Goal: Check status: Check status

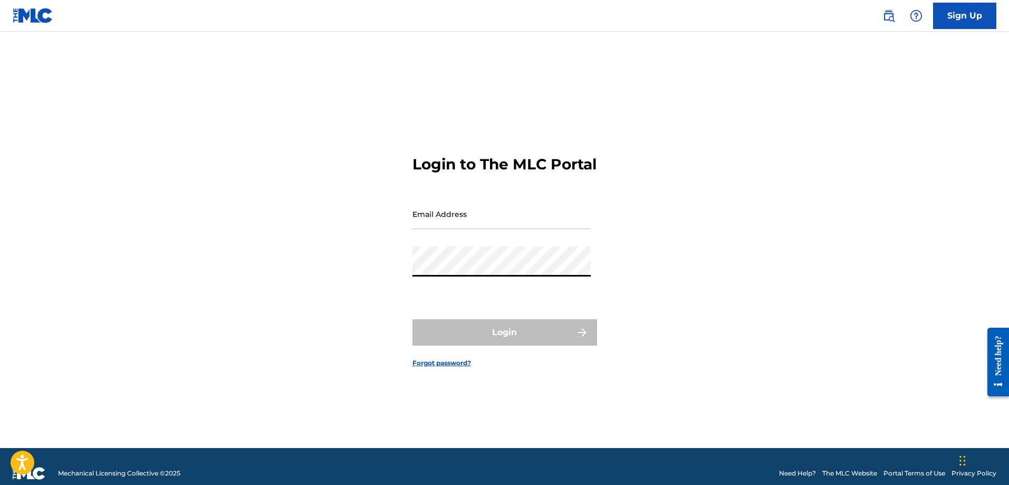
type input "[EMAIL_ADDRESS][PERSON_NAME][DOMAIN_NAME]"
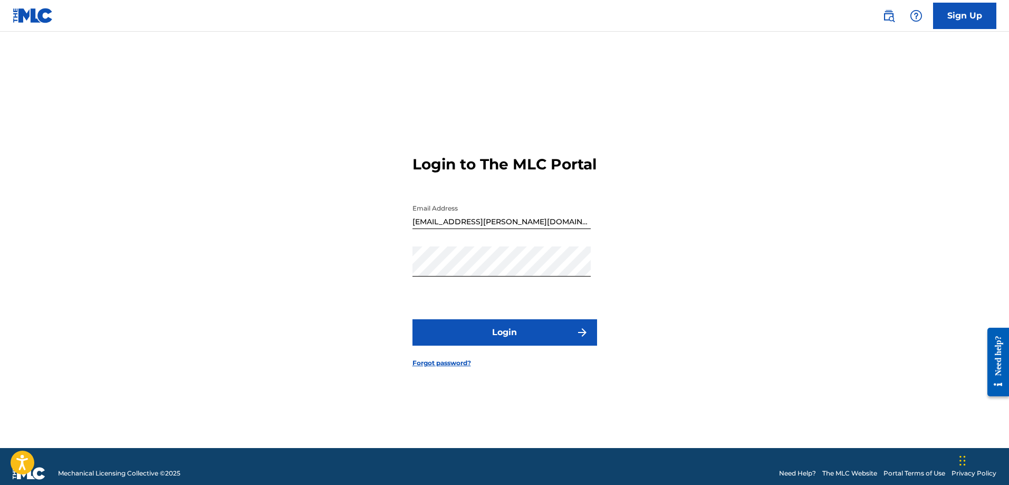
click at [463, 331] on button "Login" at bounding box center [505, 332] width 185 height 26
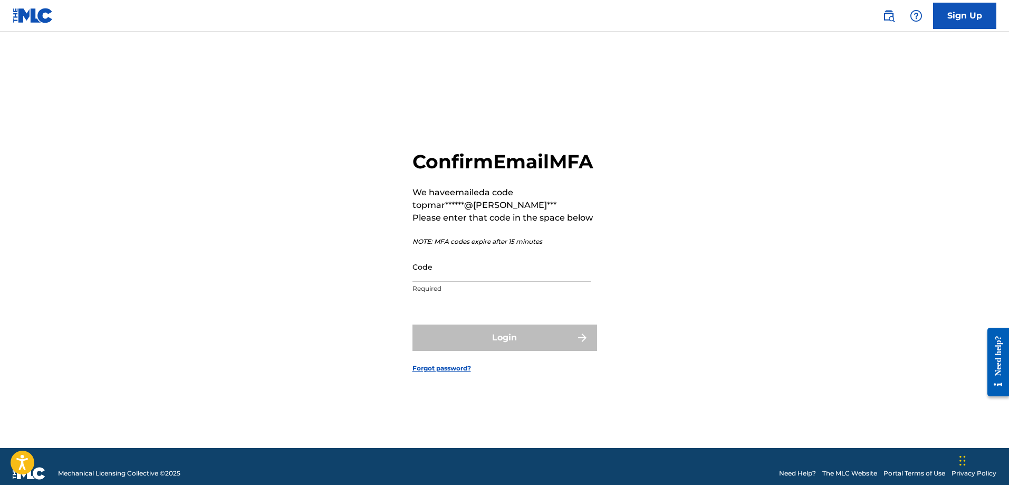
drag, startPoint x: 317, startPoint y: 200, endPoint x: 161, endPoint y: 226, distance: 157.7
click at [317, 200] on div "Confirm Email MFA We have emailed a code to pmar******@gema*** Please enter tha…" at bounding box center [505, 253] width 739 height 390
click at [372, 168] on div "Confirm Email MFA We have emailed a code to pmar******@gema*** Please enter tha…" at bounding box center [505, 253] width 739 height 390
click at [321, 248] on div "Confirm Email MFA We have emailed a code to pmar******@gema*** Please enter tha…" at bounding box center [505, 253] width 739 height 390
click at [486, 278] on input "Code" at bounding box center [502, 267] width 178 height 30
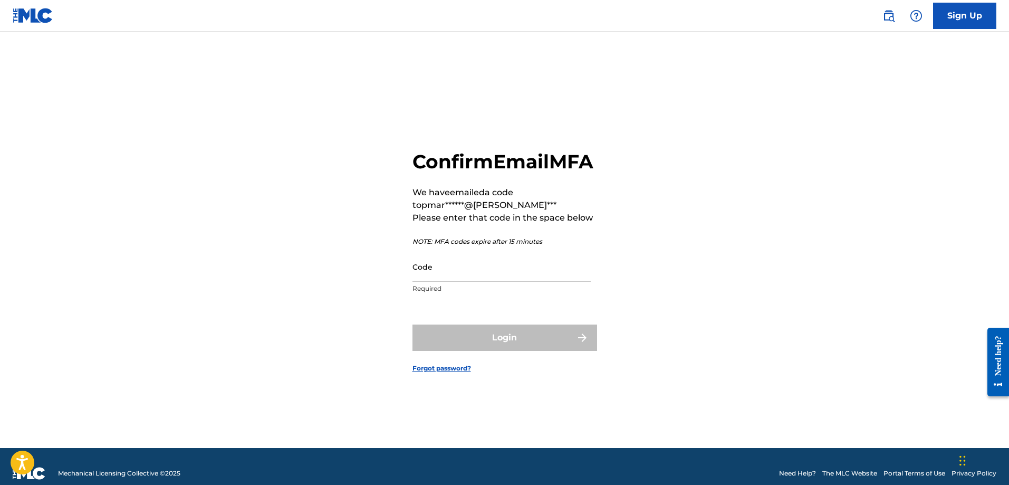
click at [405, 280] on div "Confirm Email MFA We have emailed a code to pmar******@gema*** Please enter tha…" at bounding box center [505, 253] width 739 height 390
click at [27, 20] on img at bounding box center [33, 15] width 41 height 15
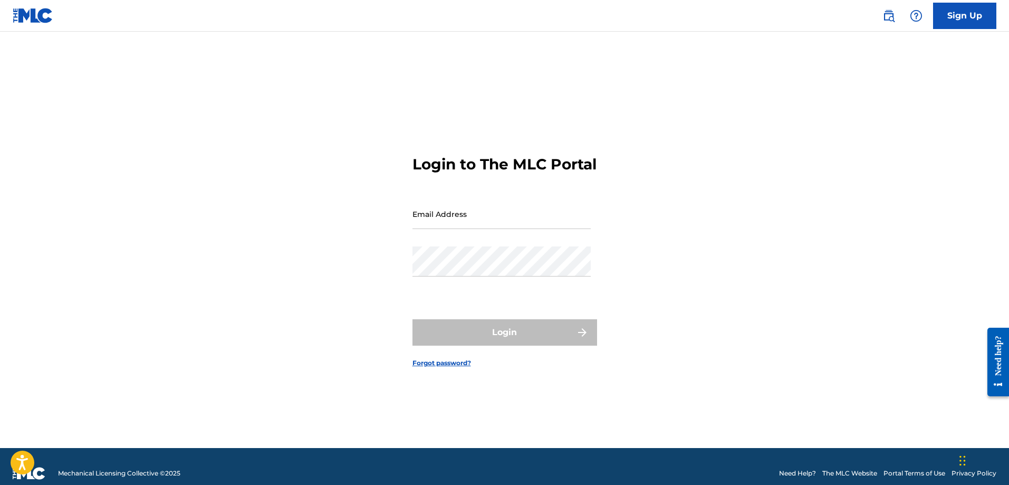
click at [446, 229] on input "Email Address" at bounding box center [502, 214] width 178 height 30
type input "[EMAIL_ADDRESS][PERSON_NAME][DOMAIN_NAME]"
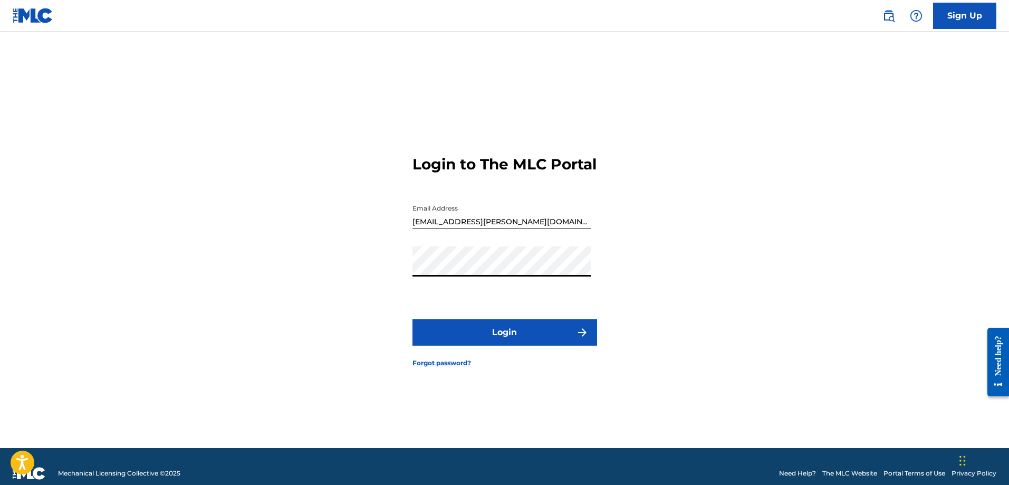
click at [450, 337] on button "Login" at bounding box center [505, 332] width 185 height 26
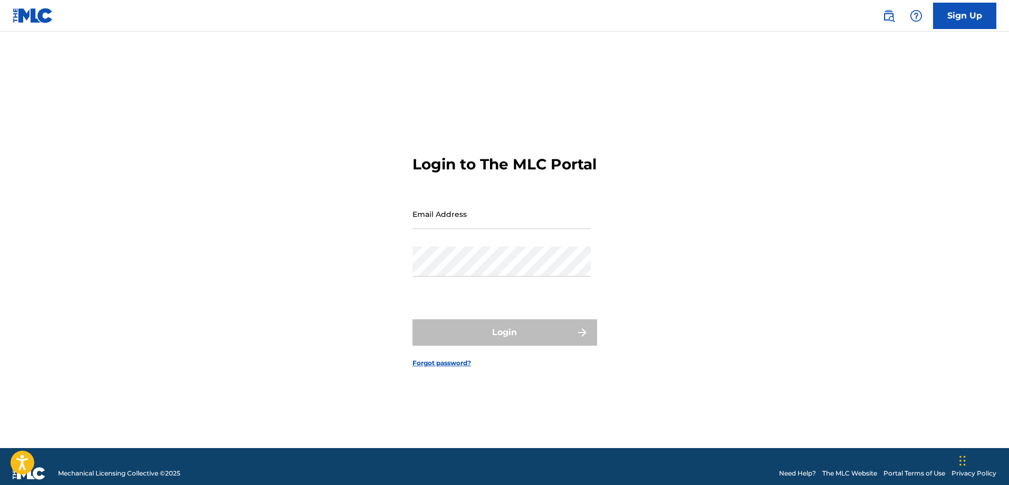
click at [445, 229] on input "Email Address" at bounding box center [502, 214] width 178 height 30
type input "[EMAIL_ADDRESS][PERSON_NAME][DOMAIN_NAME]"
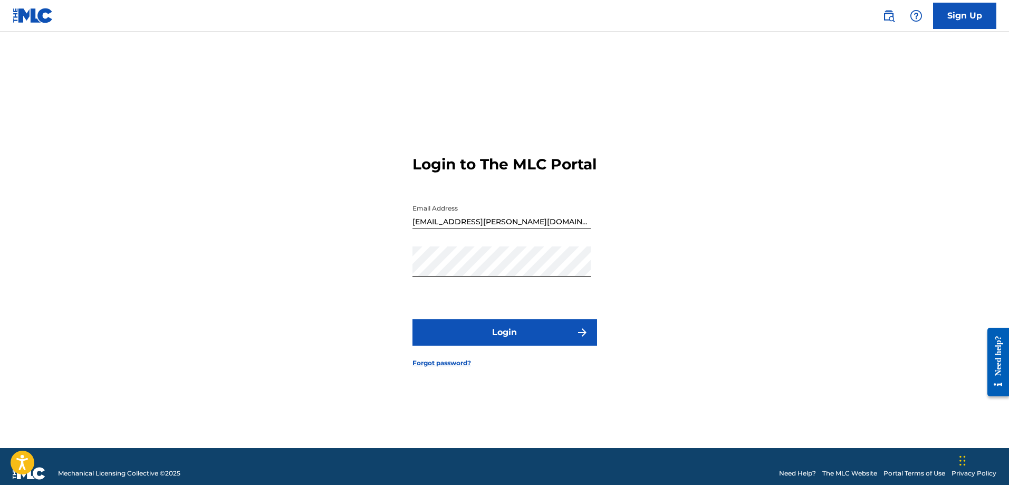
click at [467, 346] on button "Login" at bounding box center [505, 332] width 185 height 26
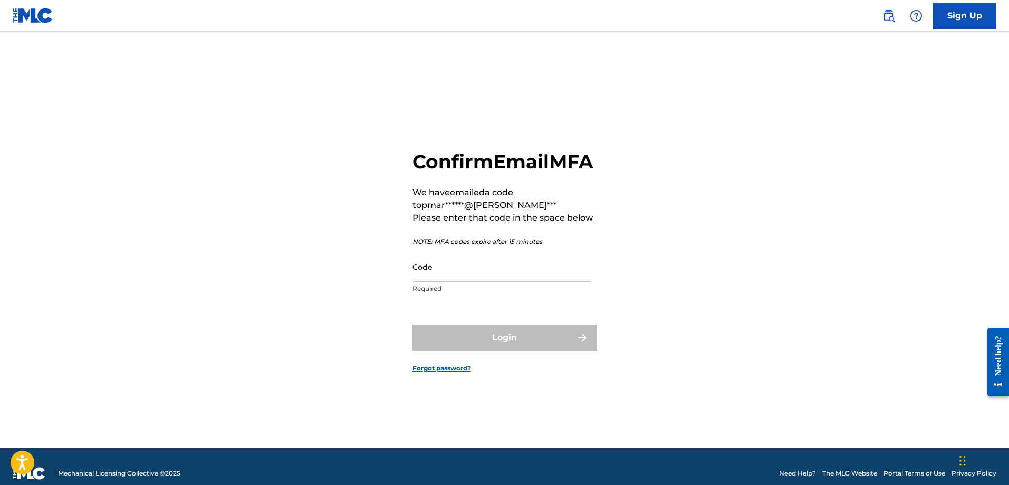
click at [464, 275] on input "Code" at bounding box center [502, 267] width 178 height 30
paste input "146701"
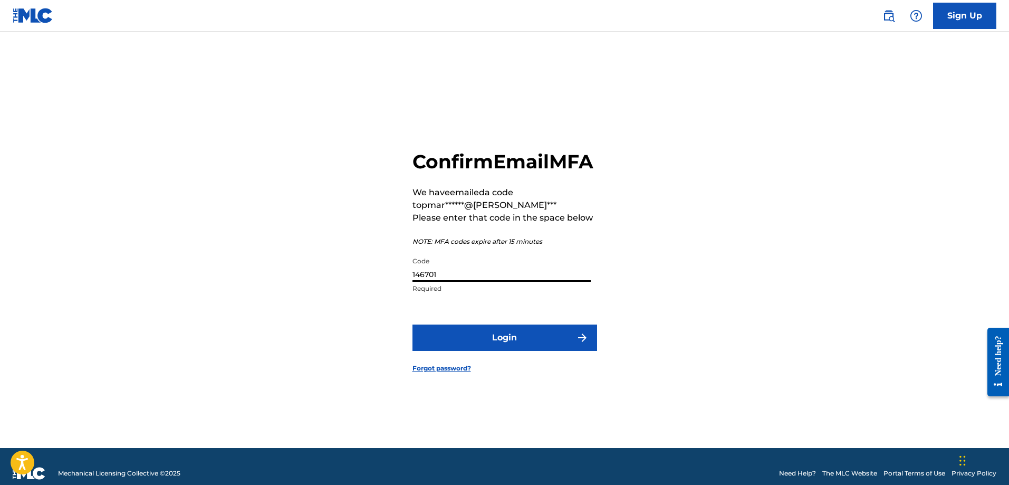
type input "146701"
click at [466, 351] on button "Login" at bounding box center [505, 337] width 185 height 26
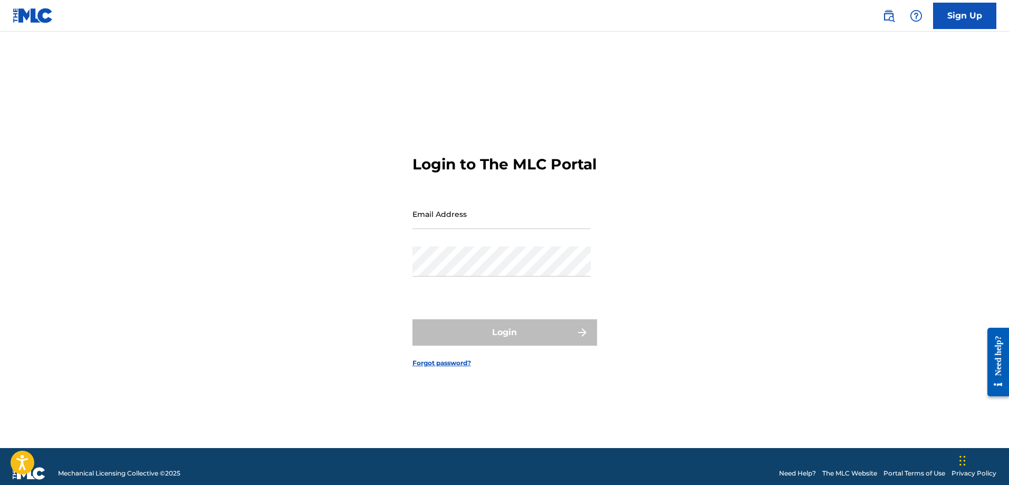
click at [481, 219] on input "Email Address" at bounding box center [502, 214] width 178 height 30
type input "[EMAIL_ADDRESS][PERSON_NAME][DOMAIN_NAME]"
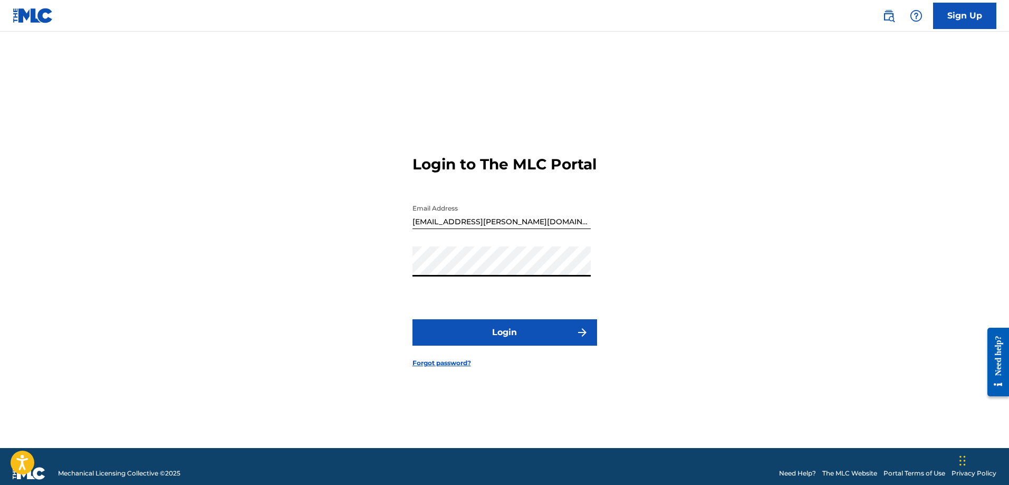
click at [444, 340] on button "Login" at bounding box center [505, 332] width 185 height 26
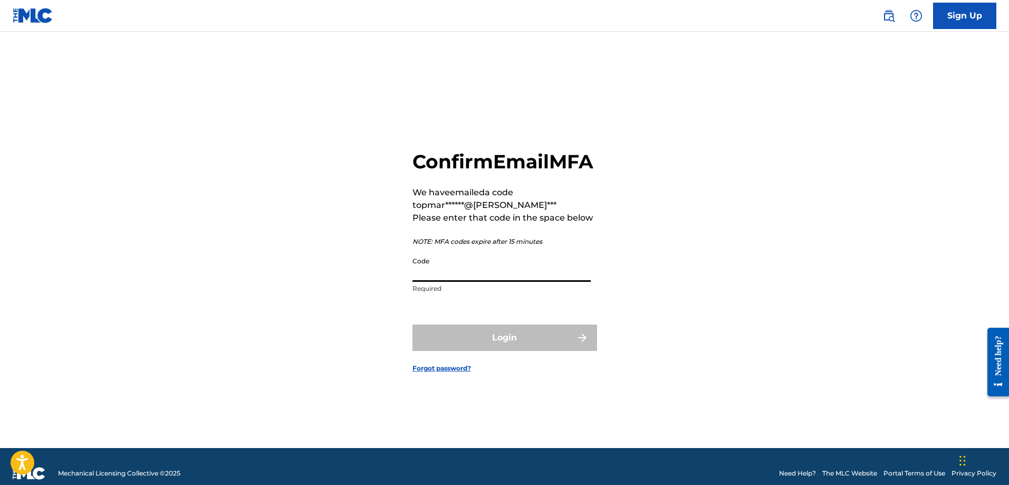
click at [445, 281] on input "Code" at bounding box center [502, 267] width 178 height 30
paste input "664935"
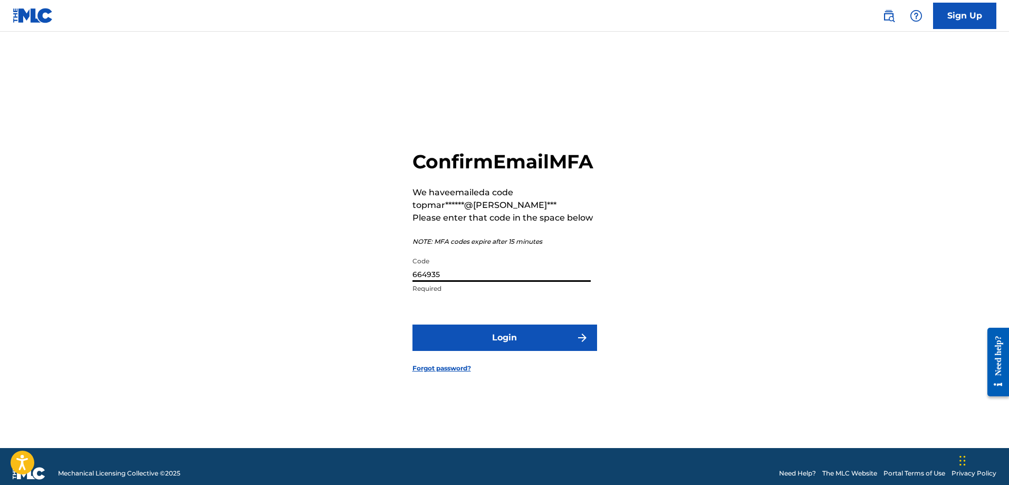
type input "664935"
click at [454, 344] on button "Login" at bounding box center [505, 337] width 185 height 26
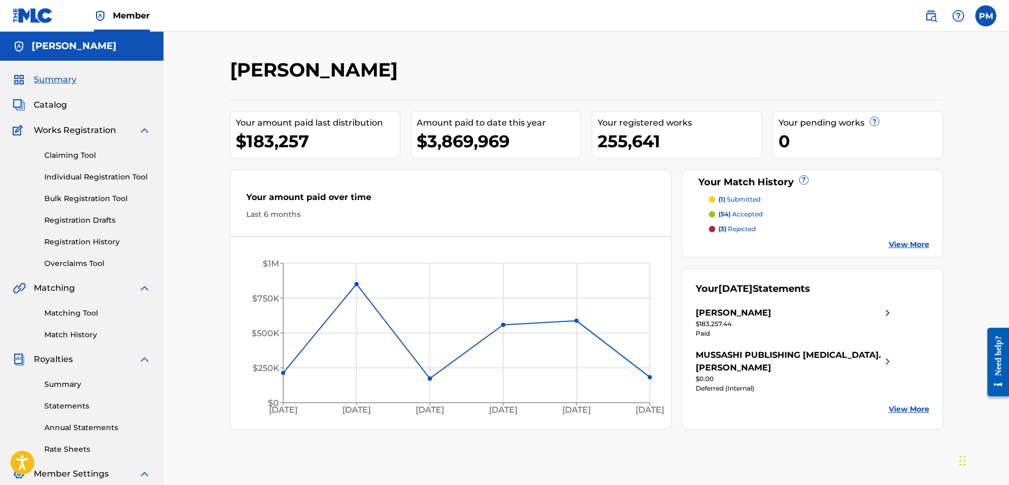
click at [75, 242] on link "Registration History" at bounding box center [97, 241] width 107 height 11
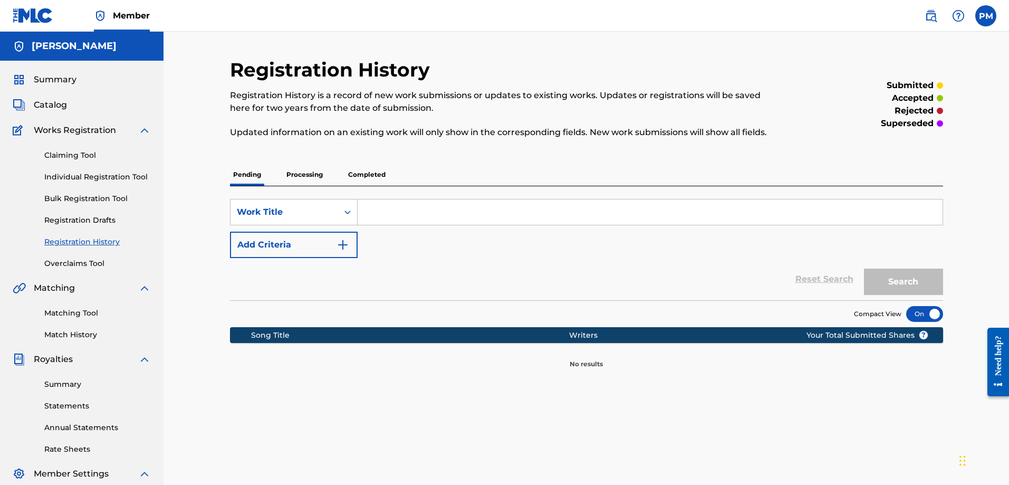
click at [311, 180] on p "Processing" at bounding box center [304, 175] width 43 height 22
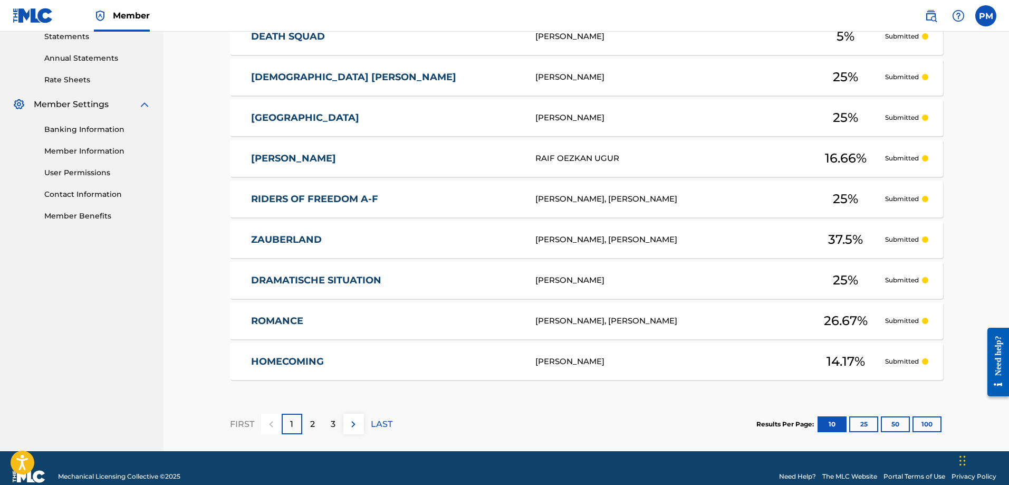
scroll to position [53, 0]
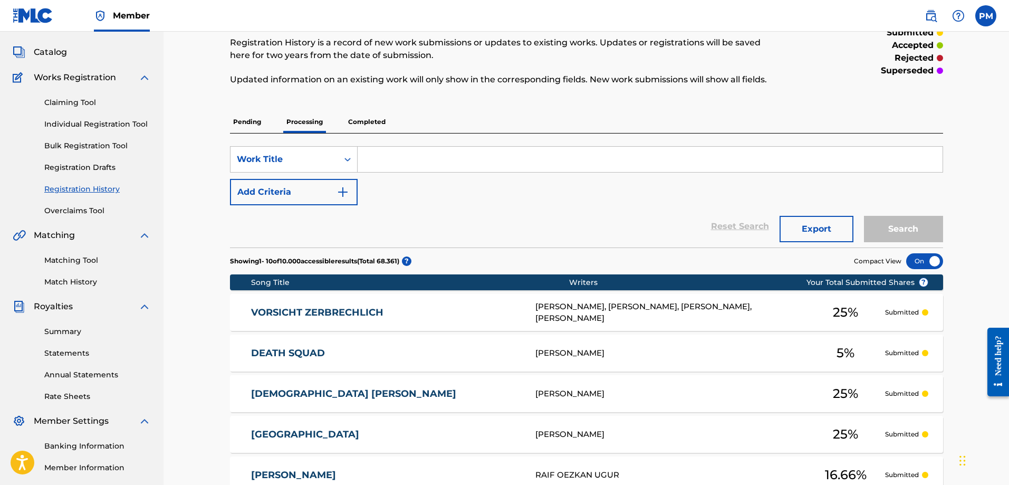
click at [49, 55] on span "Catalog" at bounding box center [50, 52] width 33 height 13
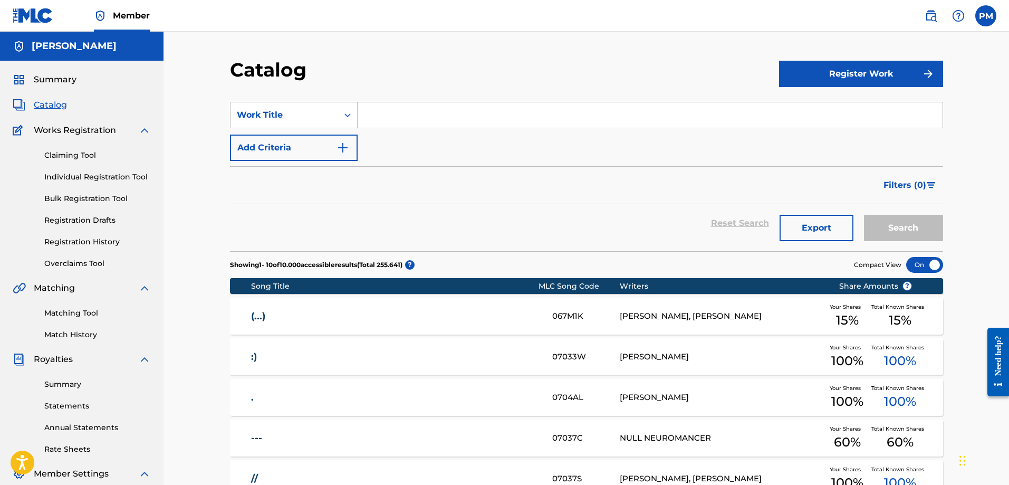
click at [71, 83] on span "Summary" at bounding box center [55, 79] width 43 height 13
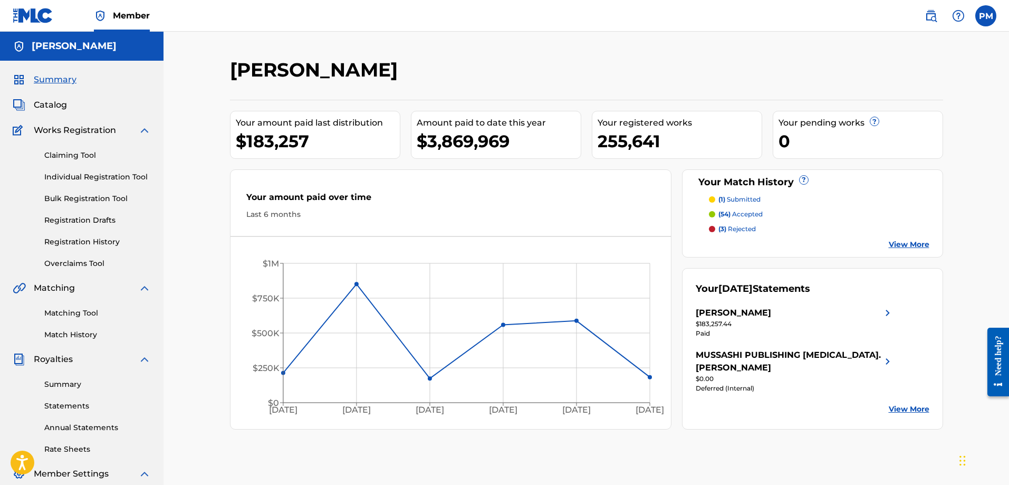
click at [50, 103] on span "Catalog" at bounding box center [50, 105] width 33 height 13
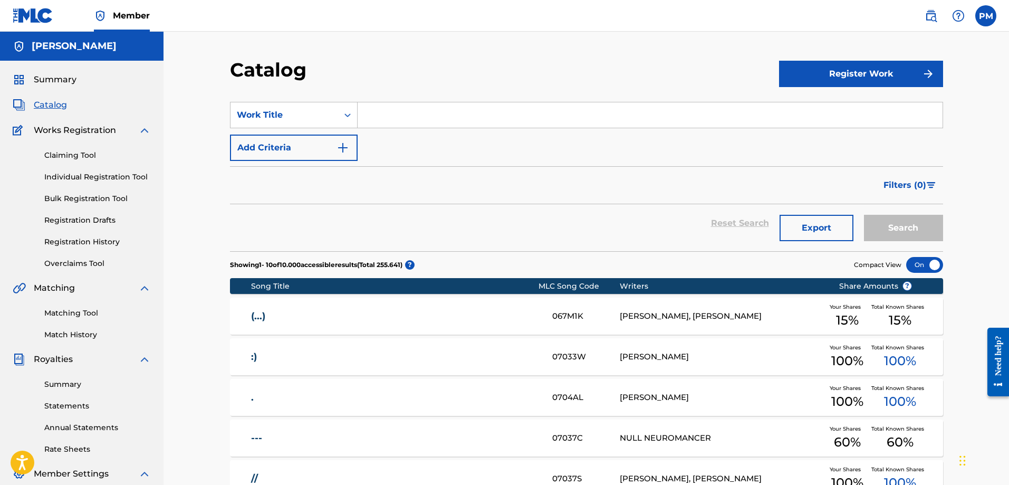
click at [37, 84] on span "Summary" at bounding box center [55, 79] width 43 height 13
